Goal: Use online tool/utility: Utilize a website feature to perform a specific function

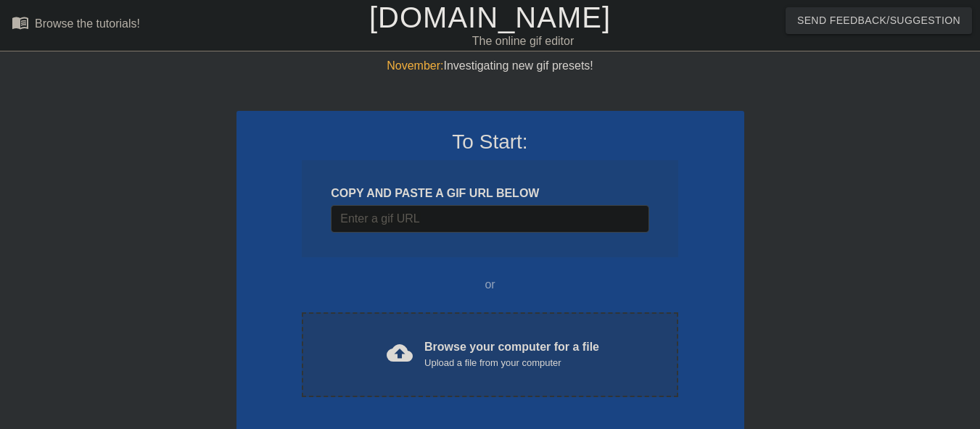
click at [449, 341] on div "Browse your computer for a file Upload a file from your computer" at bounding box center [511, 355] width 175 height 32
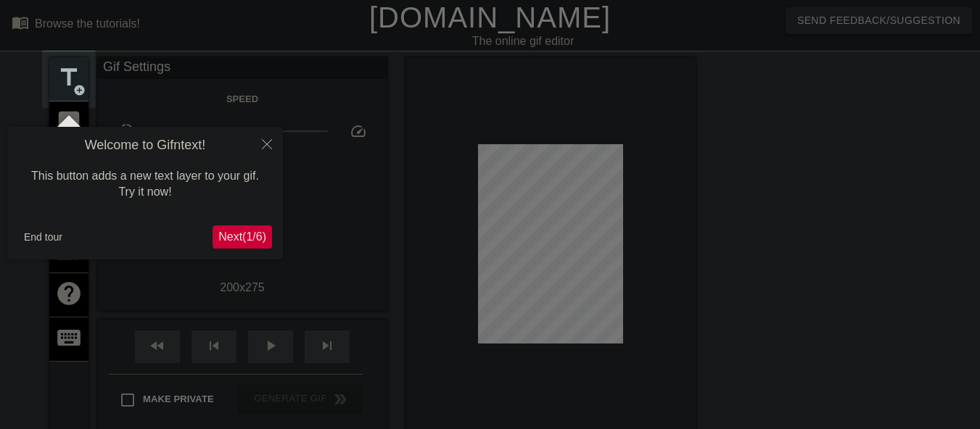
scroll to position [36, 0]
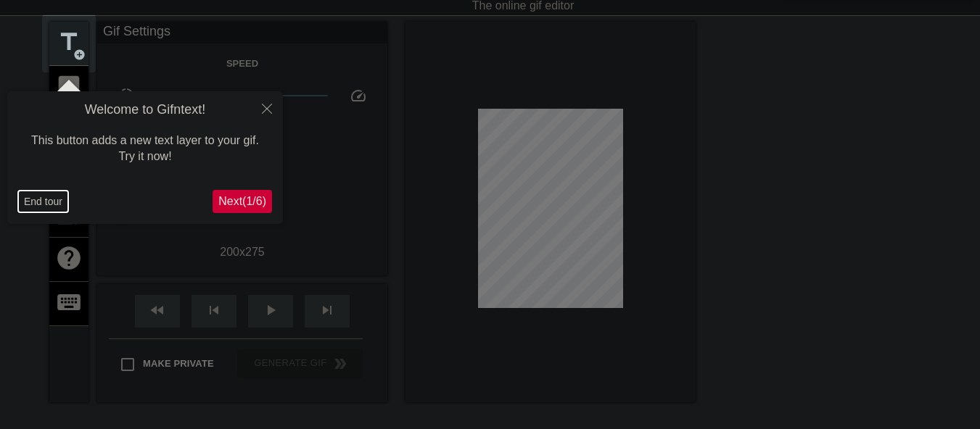
click at [45, 202] on button "End tour" at bounding box center [43, 202] width 50 height 22
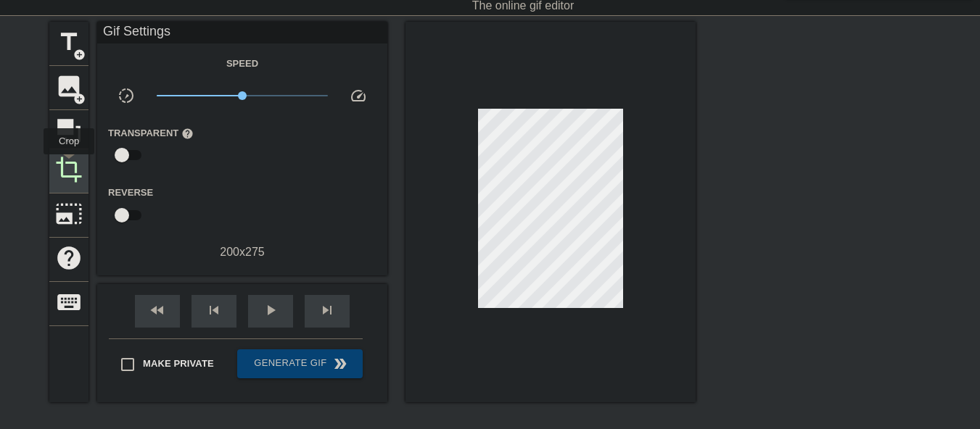
click at [69, 165] on span "crop" at bounding box center [69, 170] width 28 height 28
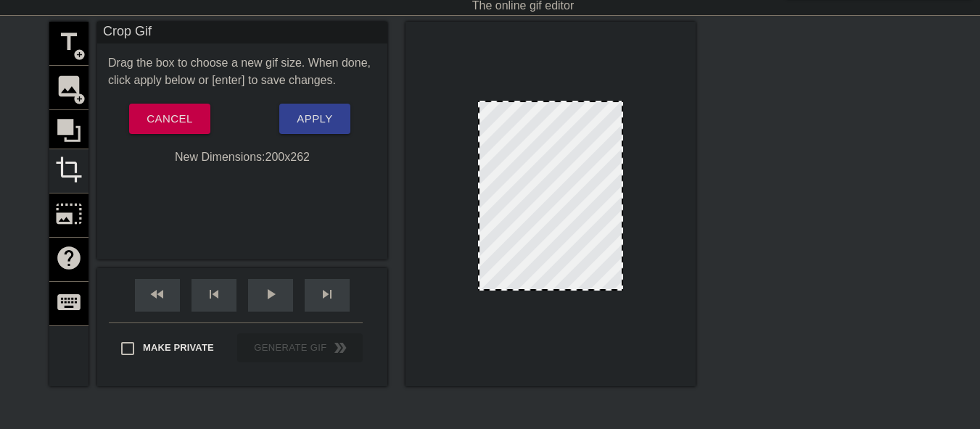
drag, startPoint x: 554, startPoint y: 299, endPoint x: 555, endPoint y: 289, distance: 9.5
click at [555, 289] on div at bounding box center [550, 289] width 142 height 7
click at [318, 117] on span "Apply" at bounding box center [315, 119] width 36 height 19
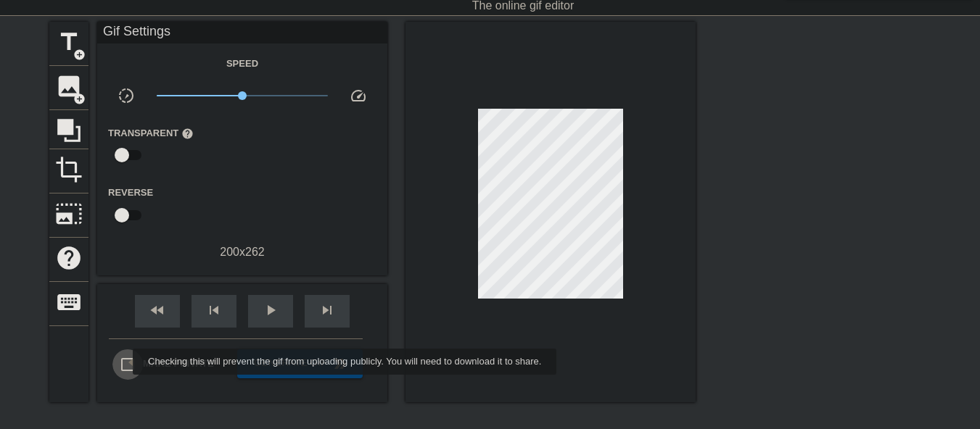
click at [123, 362] on input "Make Private" at bounding box center [127, 365] width 30 height 30
checkbox input "true"
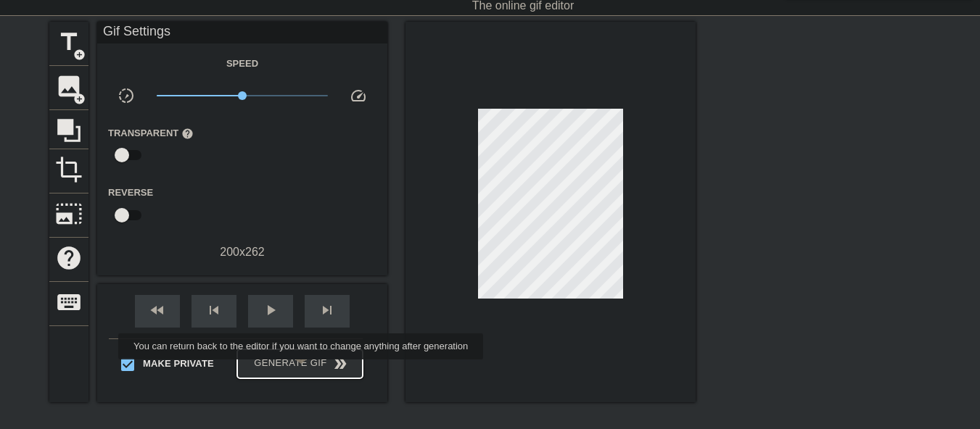
click at [302, 368] on span "Generate Gif double_arrow" at bounding box center [300, 363] width 114 height 17
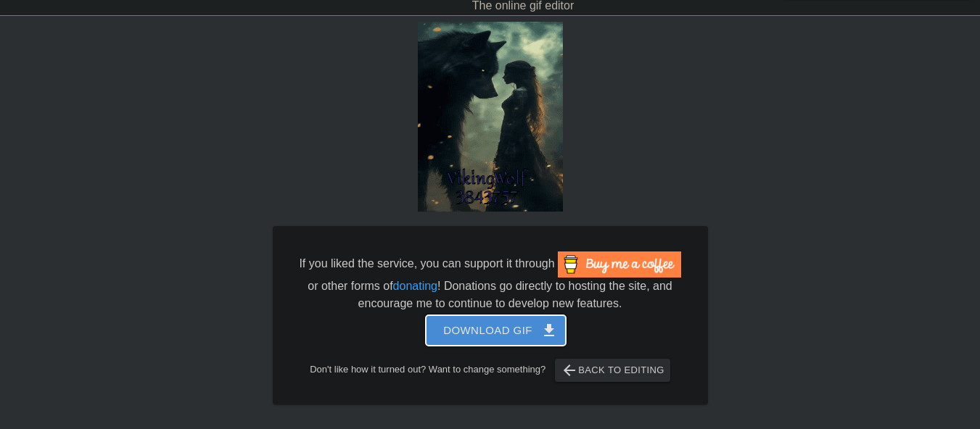
click at [516, 337] on span "Download gif get_app" at bounding box center [495, 330] width 105 height 19
